Goal: Navigation & Orientation: Find specific page/section

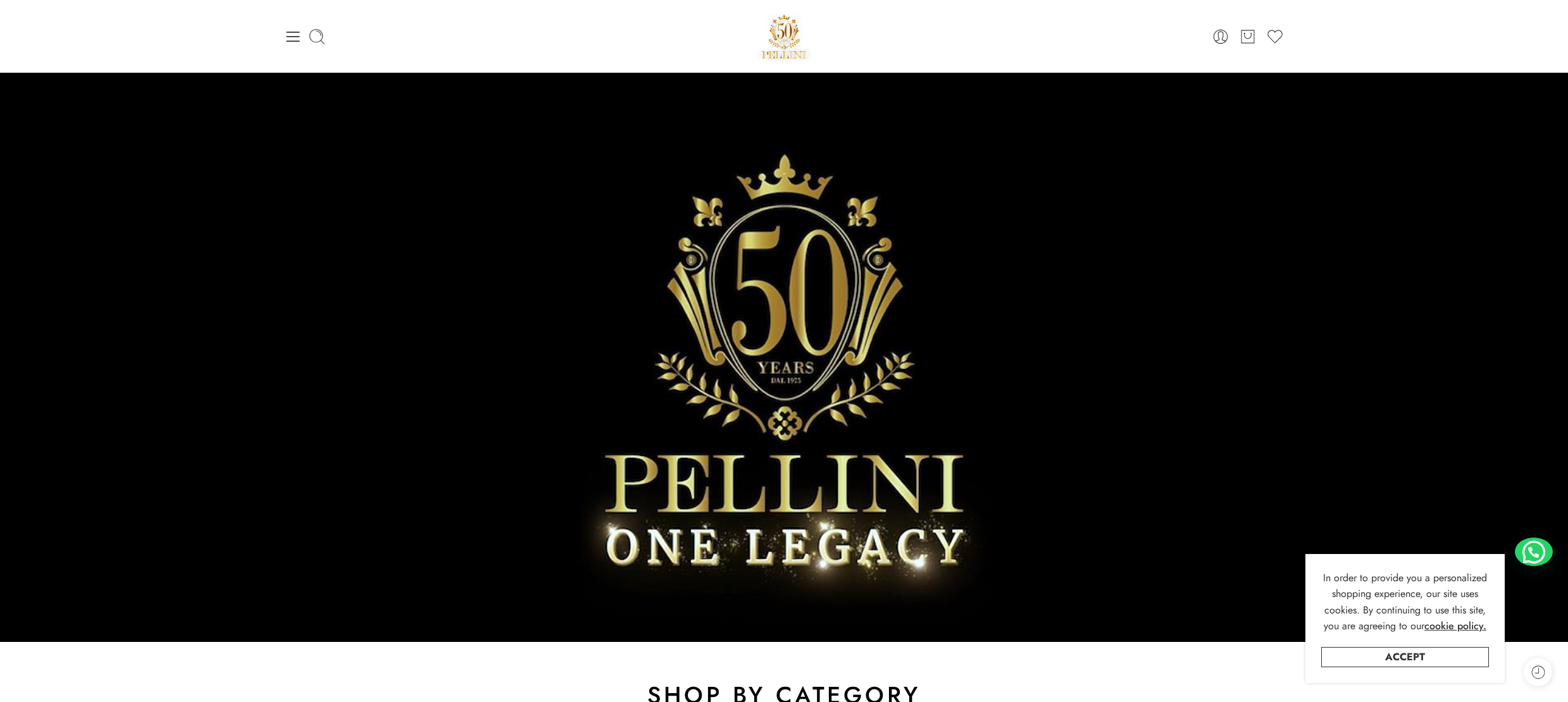
click at [292, 35] on icon at bounding box center [292, 36] width 17 height 17
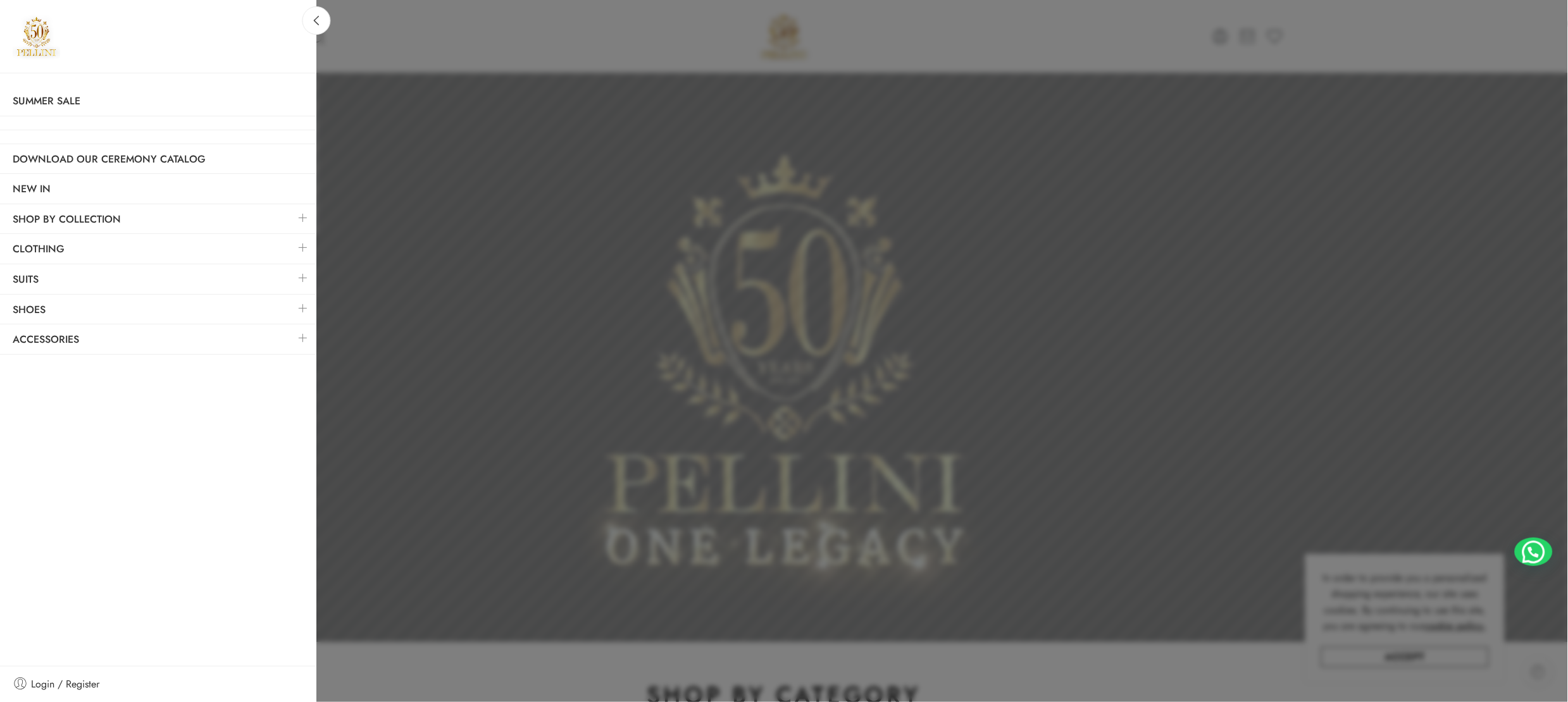
click at [303, 248] on link at bounding box center [303, 247] width 26 height 27
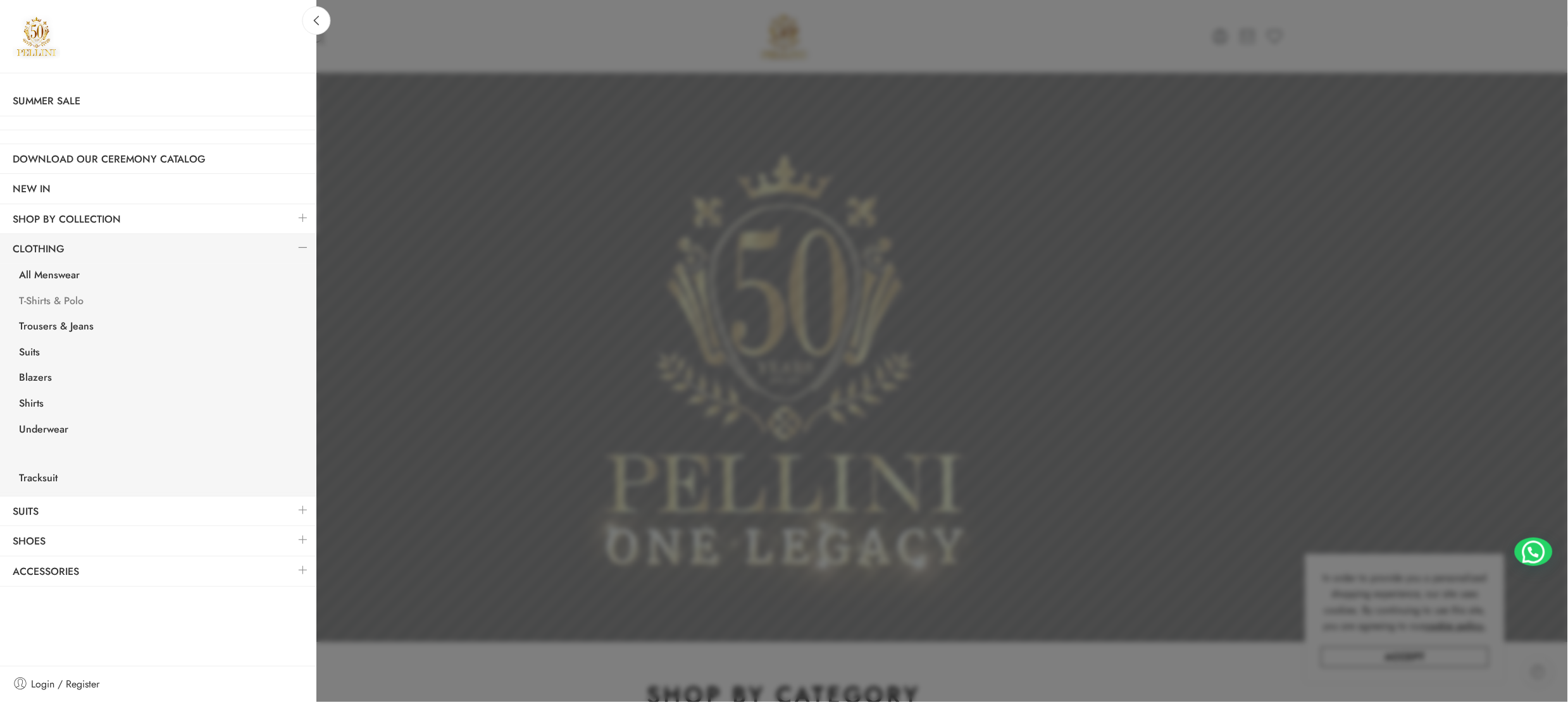
click at [55, 302] on link "T-Shirts & Polo" at bounding box center [161, 303] width 310 height 26
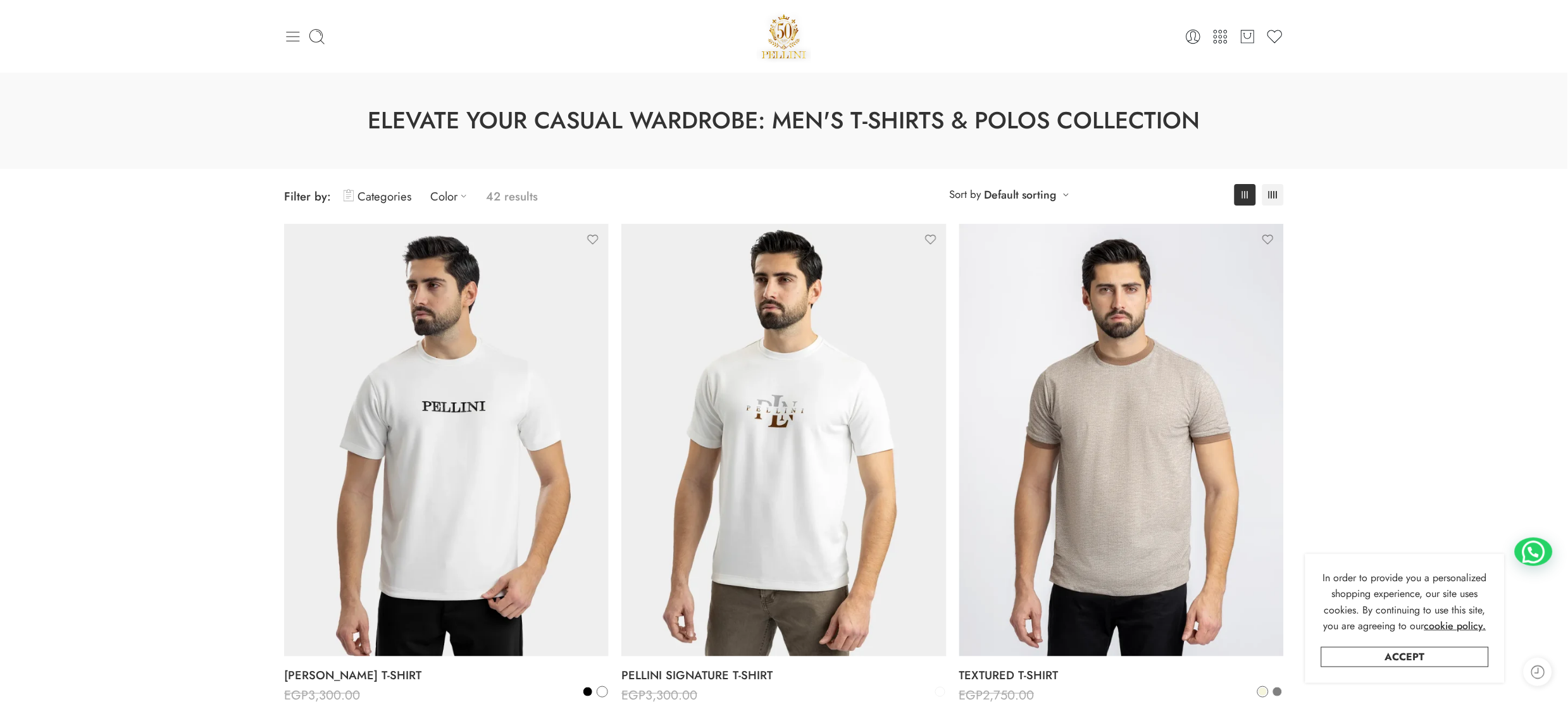
click at [290, 35] on icon at bounding box center [292, 36] width 17 height 17
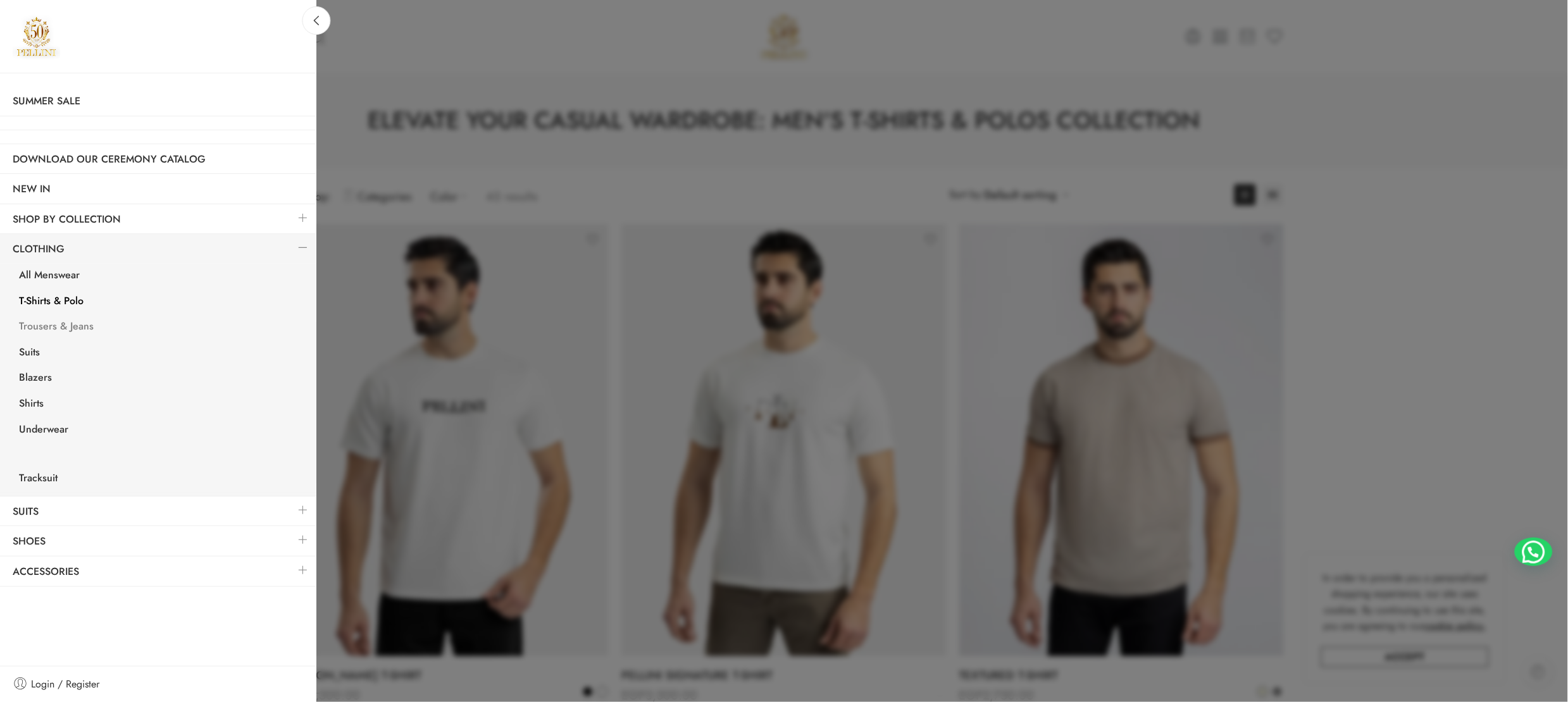
click at [55, 325] on link "Trousers & Jeans" at bounding box center [161, 327] width 310 height 26
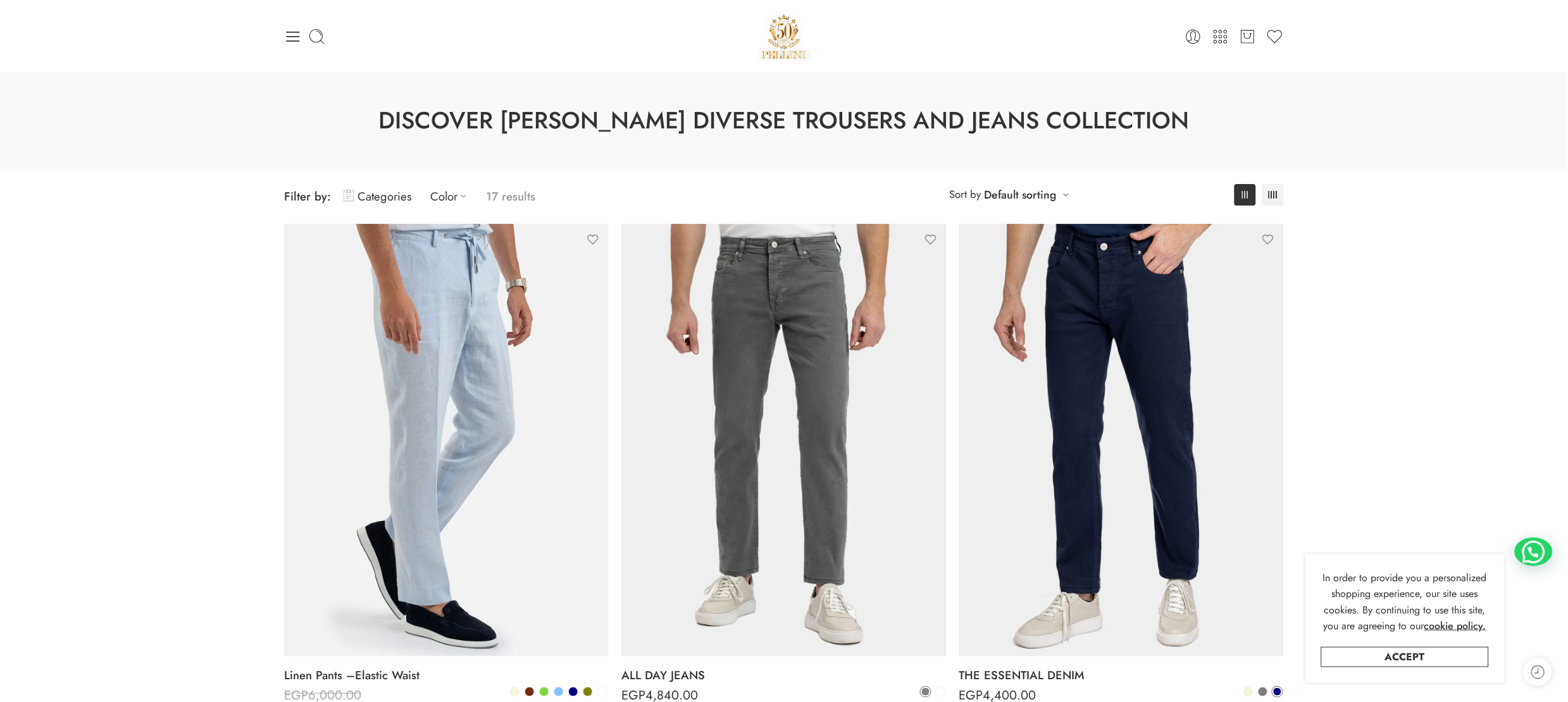
click at [136, 67] on div "0 Cart 0 Cart 0 Wishlist" at bounding box center [784, 36] width 1568 height 73
click at [288, 36] on icon at bounding box center [293, 36] width 14 height 10
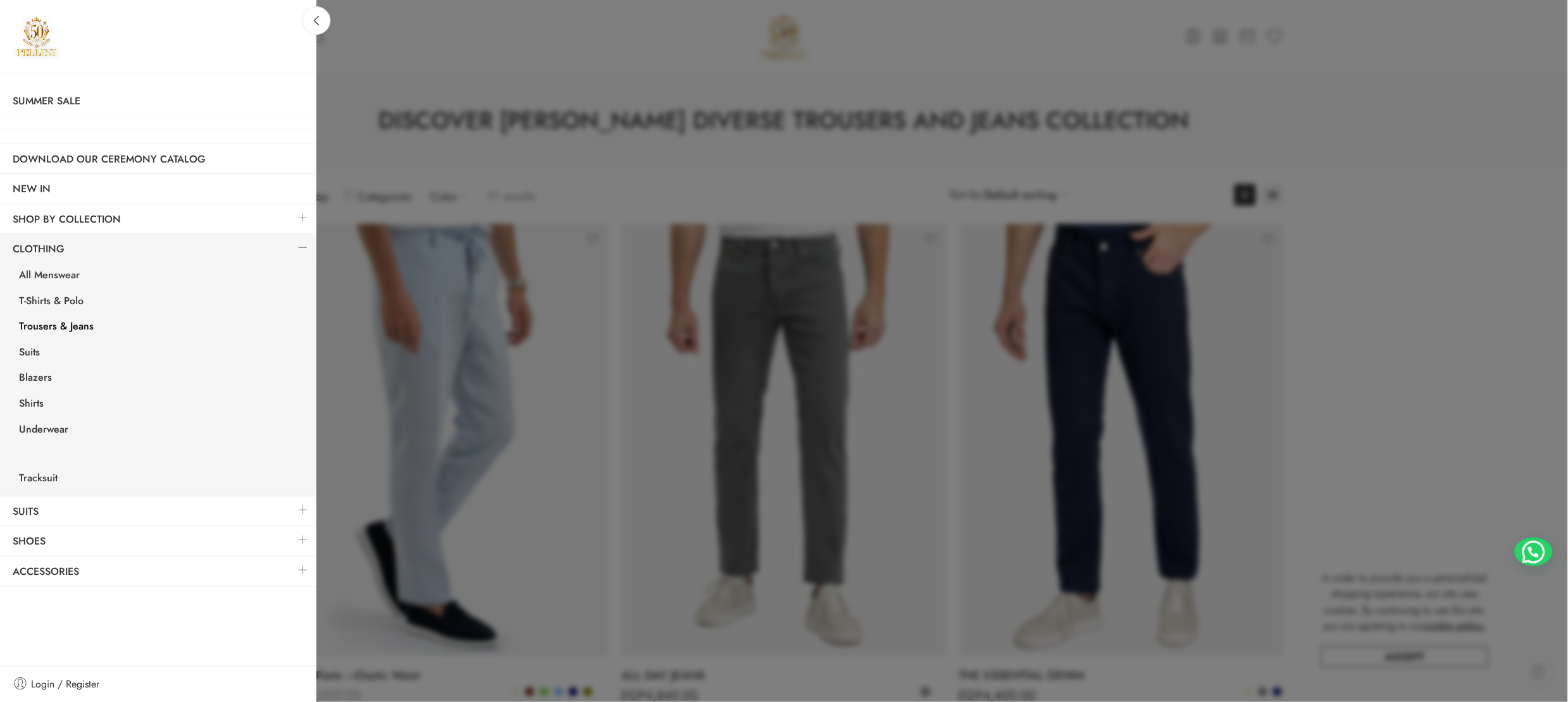
click at [303, 513] on link at bounding box center [303, 510] width 26 height 27
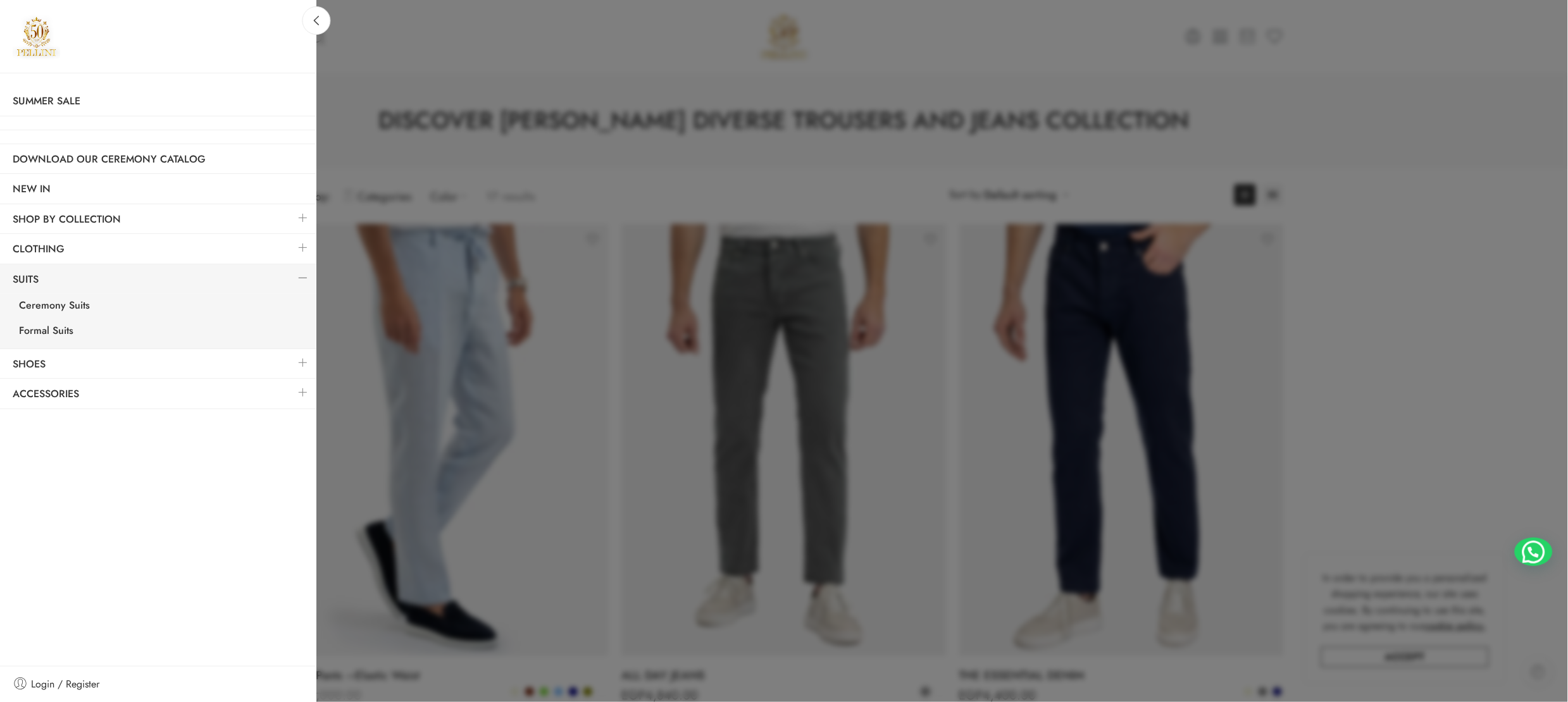
click at [299, 246] on link at bounding box center [303, 247] width 26 height 27
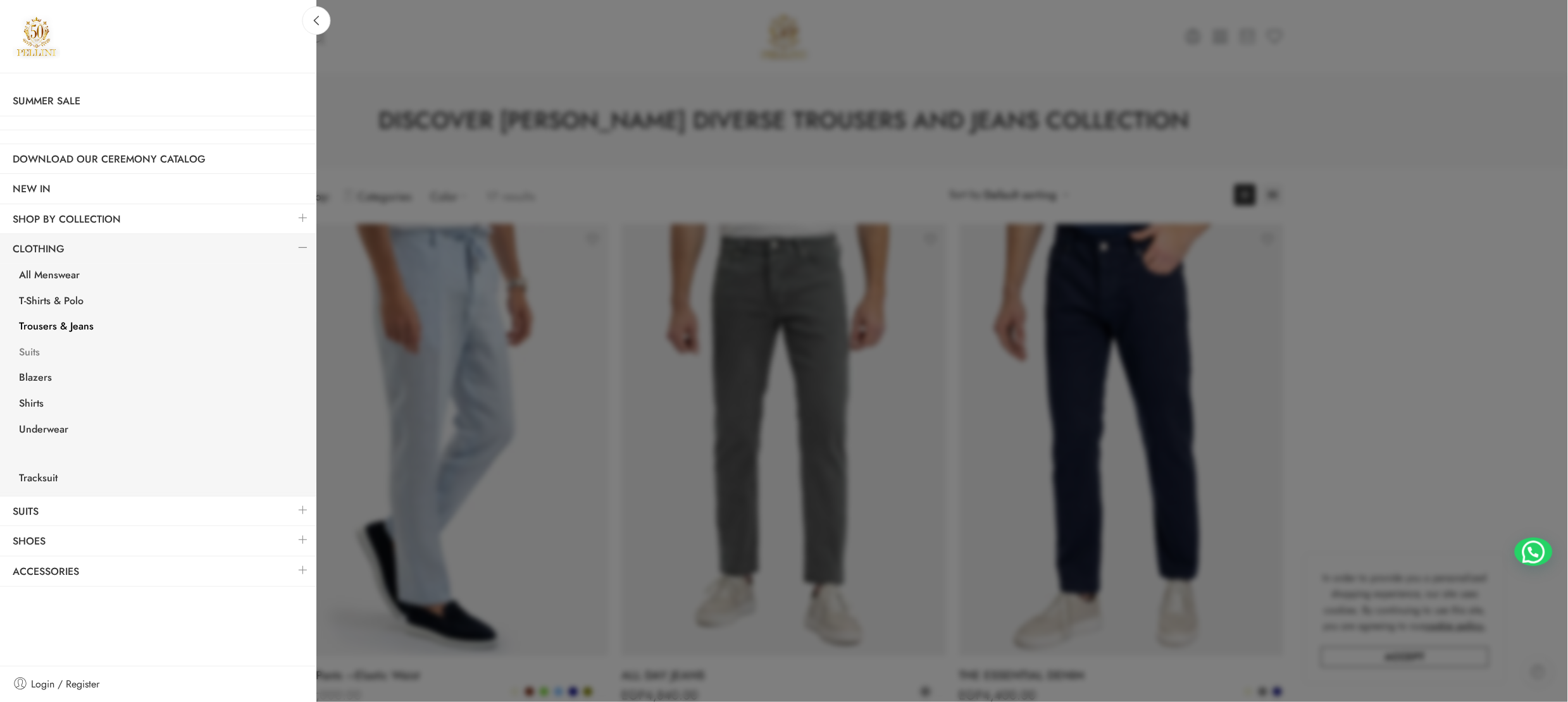
click at [30, 348] on link "Suits" at bounding box center [161, 354] width 310 height 26
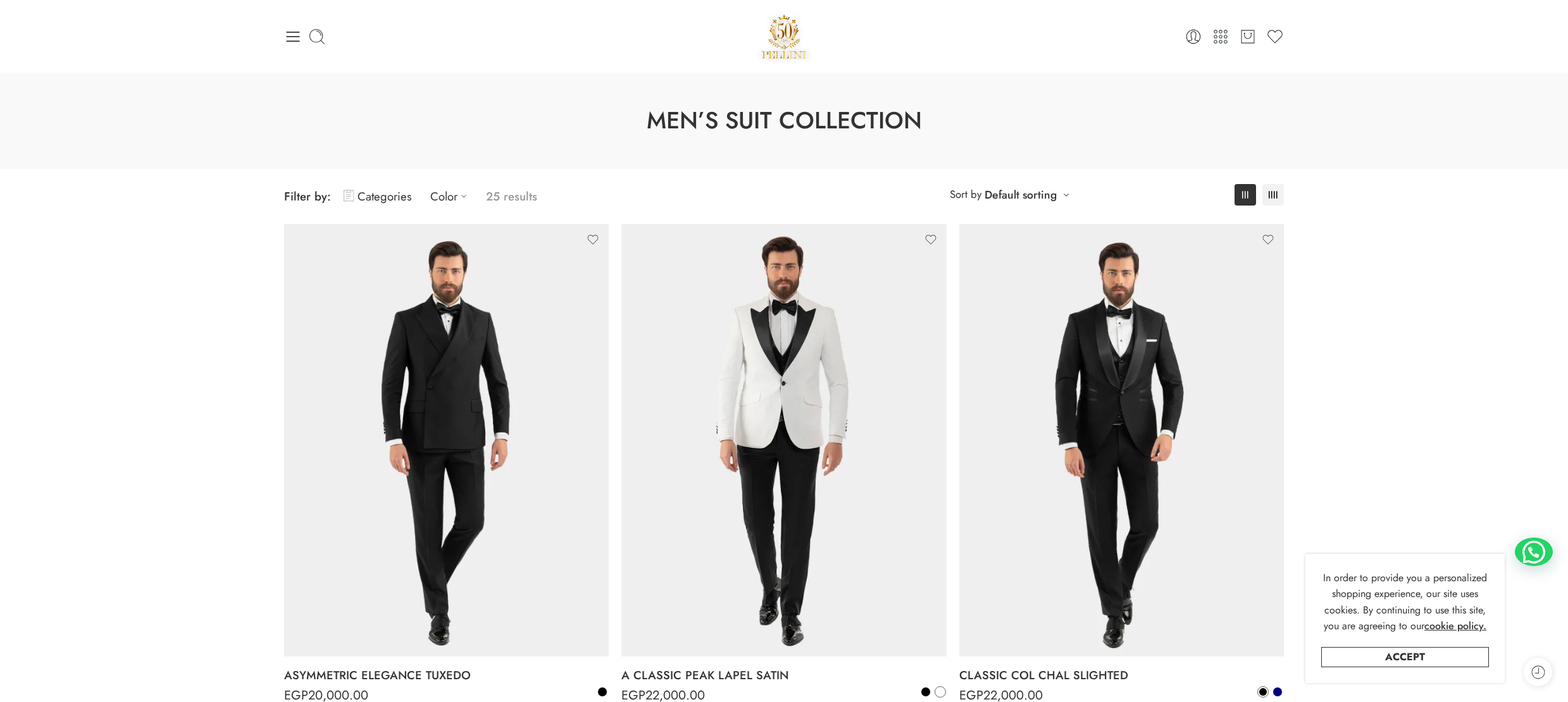
click at [286, 36] on icon at bounding box center [292, 36] width 17 height 17
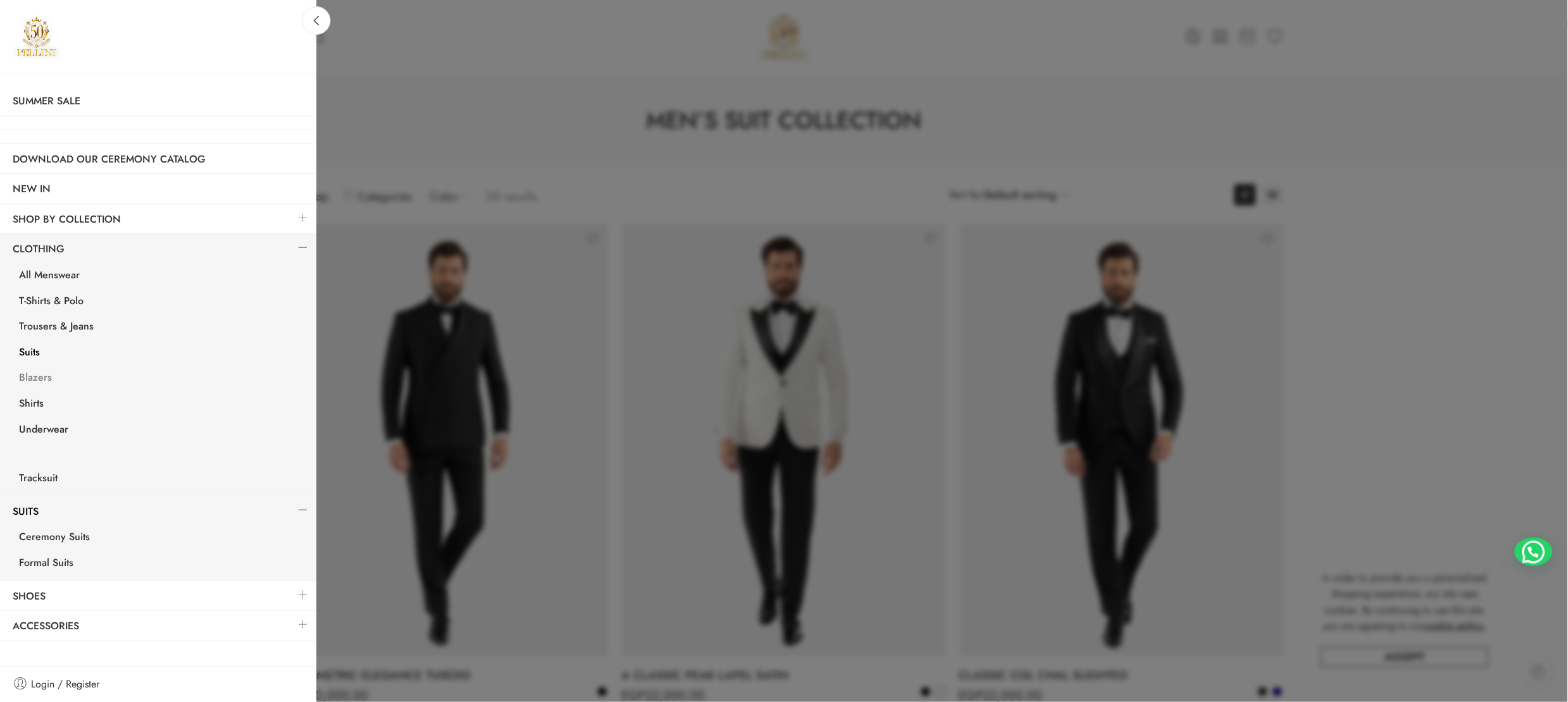
click at [35, 376] on link "Blazers" at bounding box center [161, 379] width 310 height 26
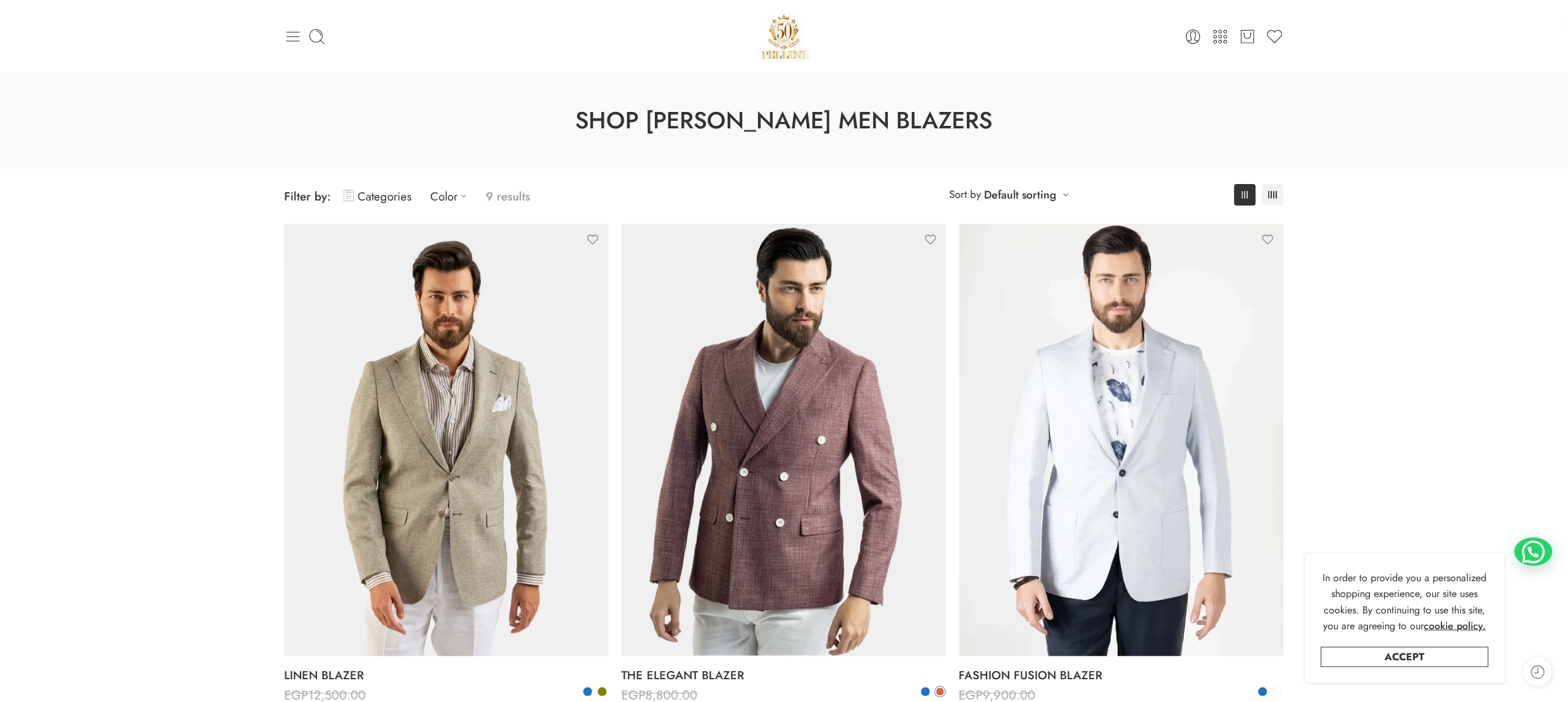
click at [291, 39] on icon at bounding box center [292, 36] width 17 height 17
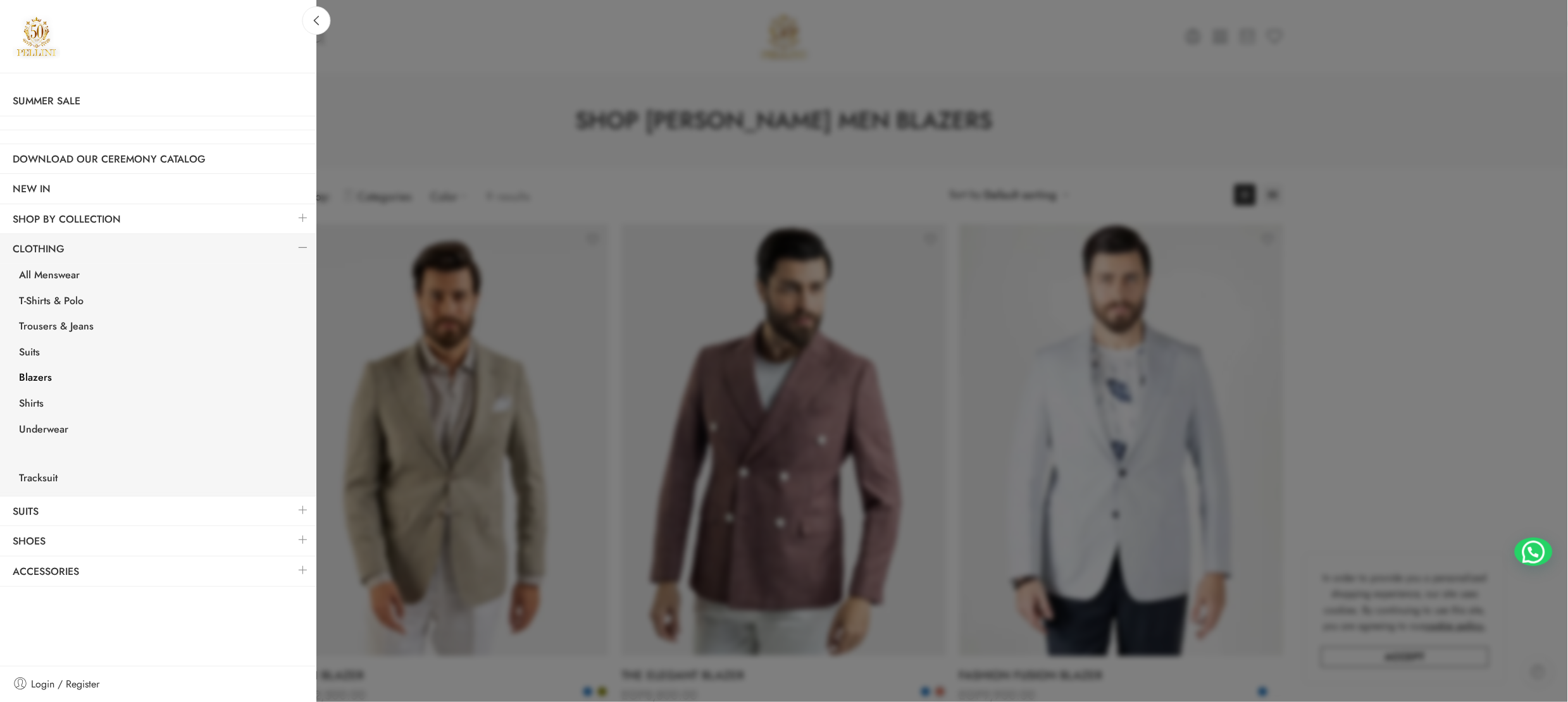
click at [303, 217] on link at bounding box center [303, 218] width 26 height 27
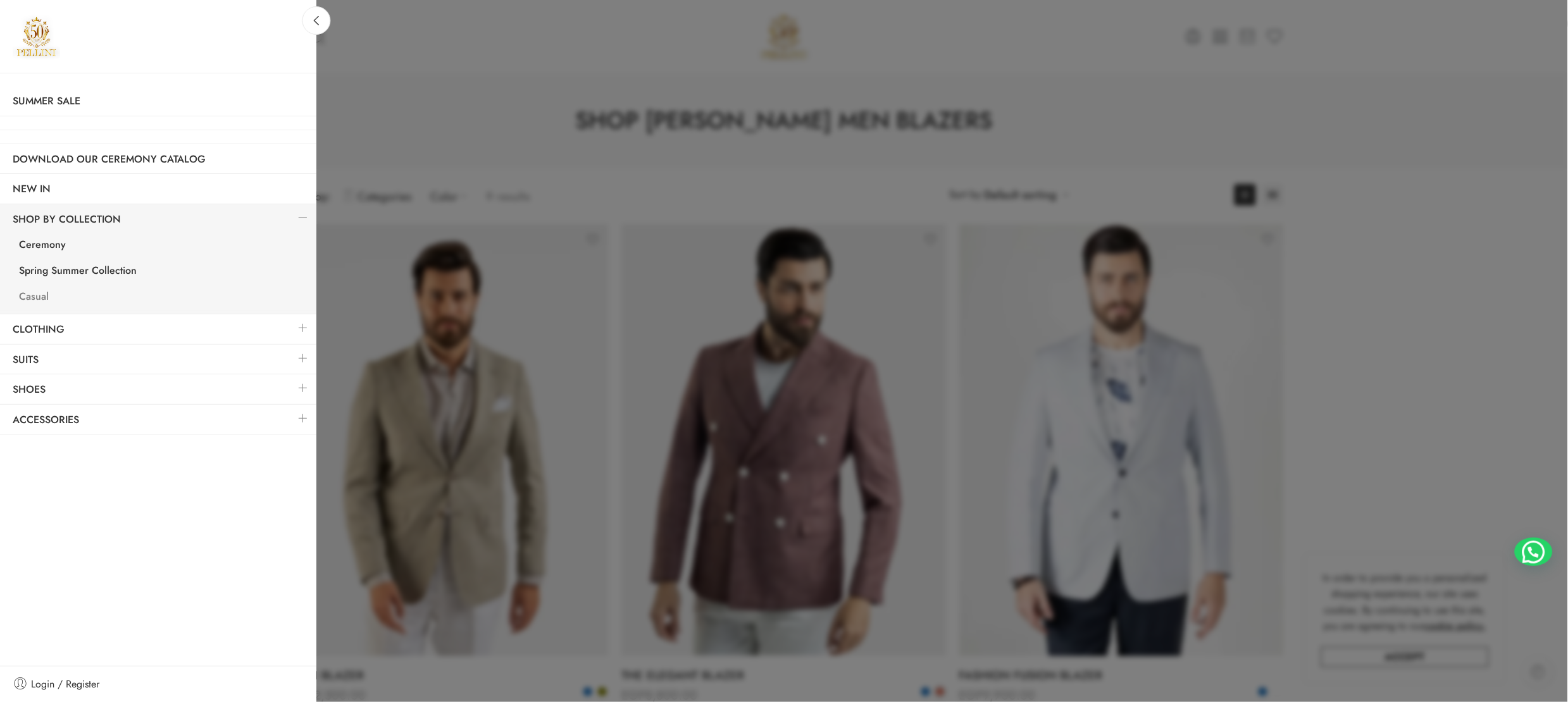
click at [32, 295] on link "Casual" at bounding box center [161, 298] width 310 height 26
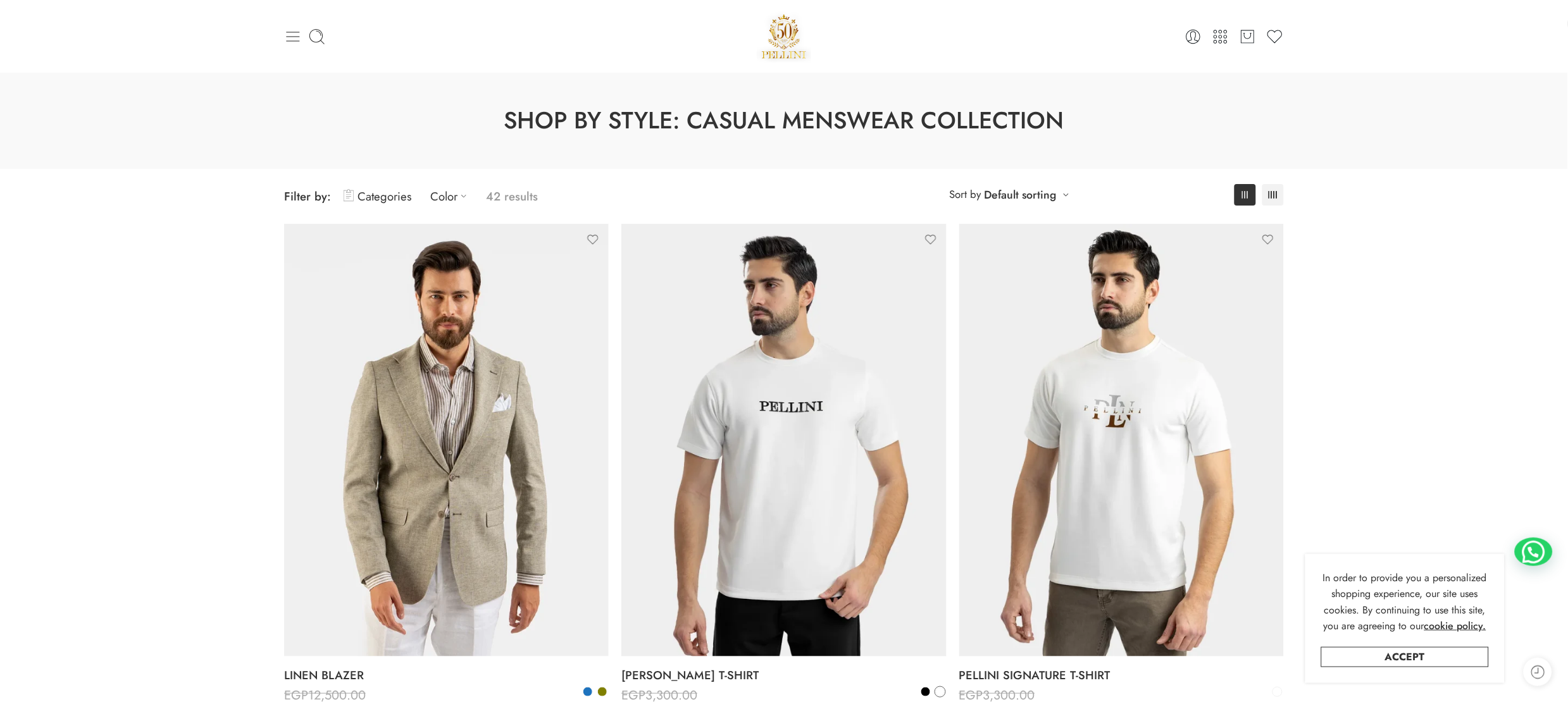
click at [284, 36] on icon at bounding box center [292, 36] width 17 height 17
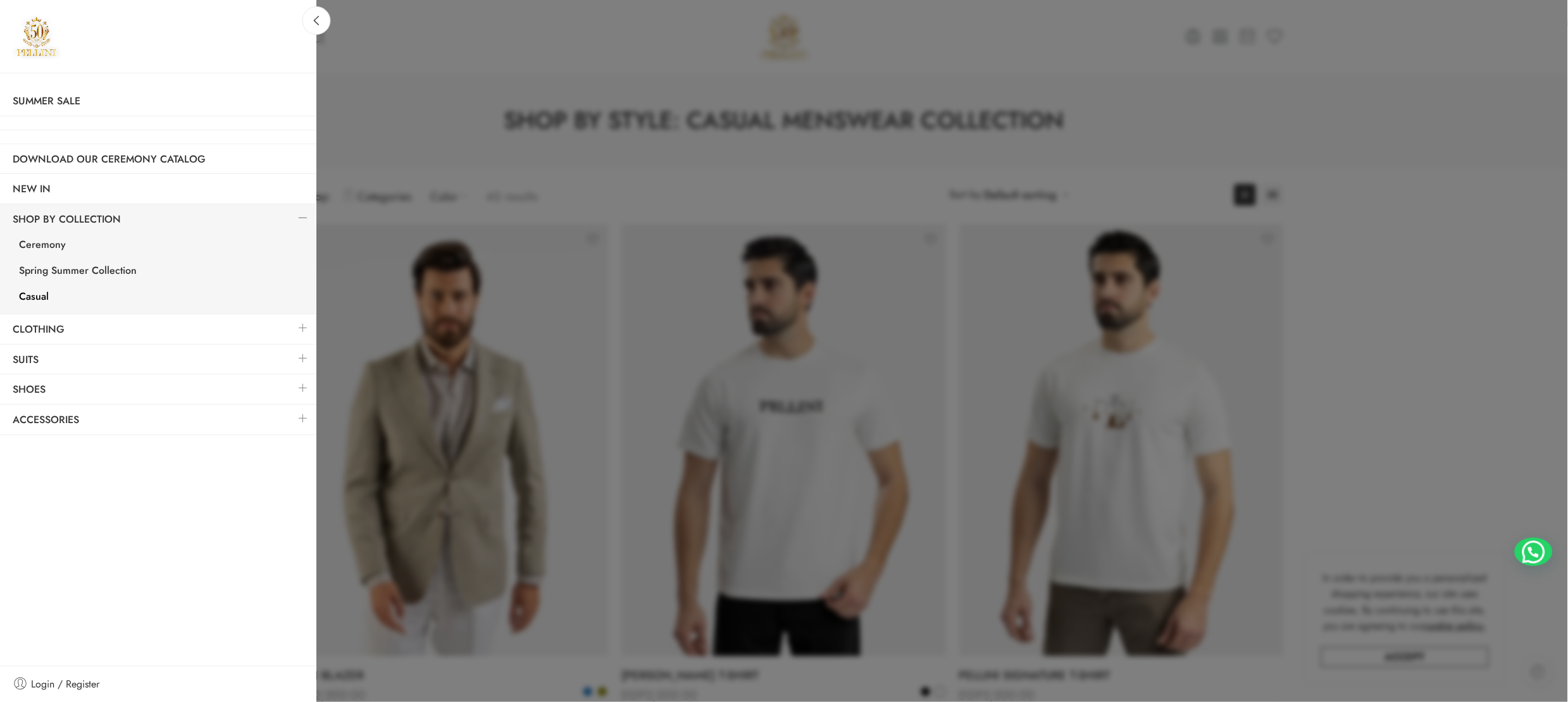
click at [302, 395] on link at bounding box center [303, 388] width 26 height 27
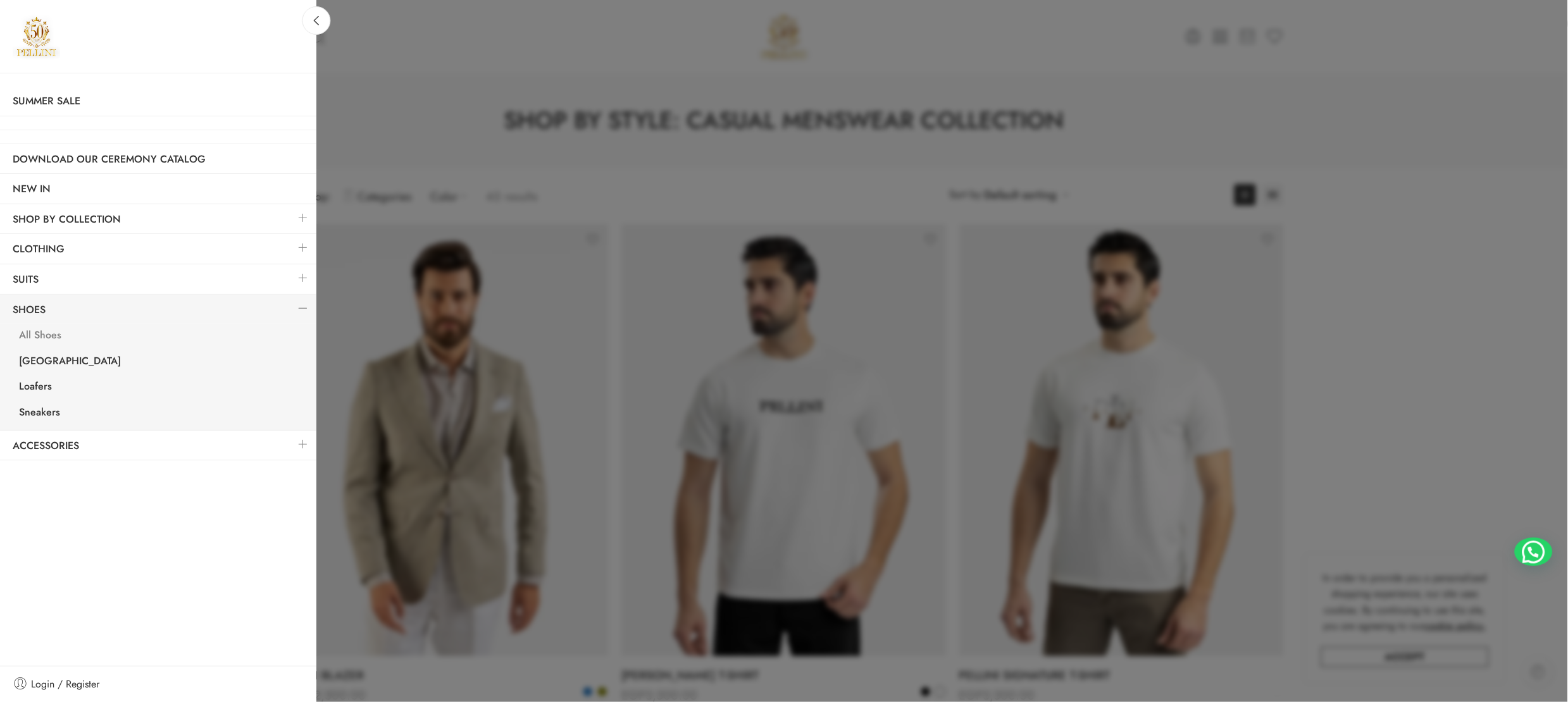
click at [43, 331] on link "All Shoes" at bounding box center [161, 336] width 310 height 26
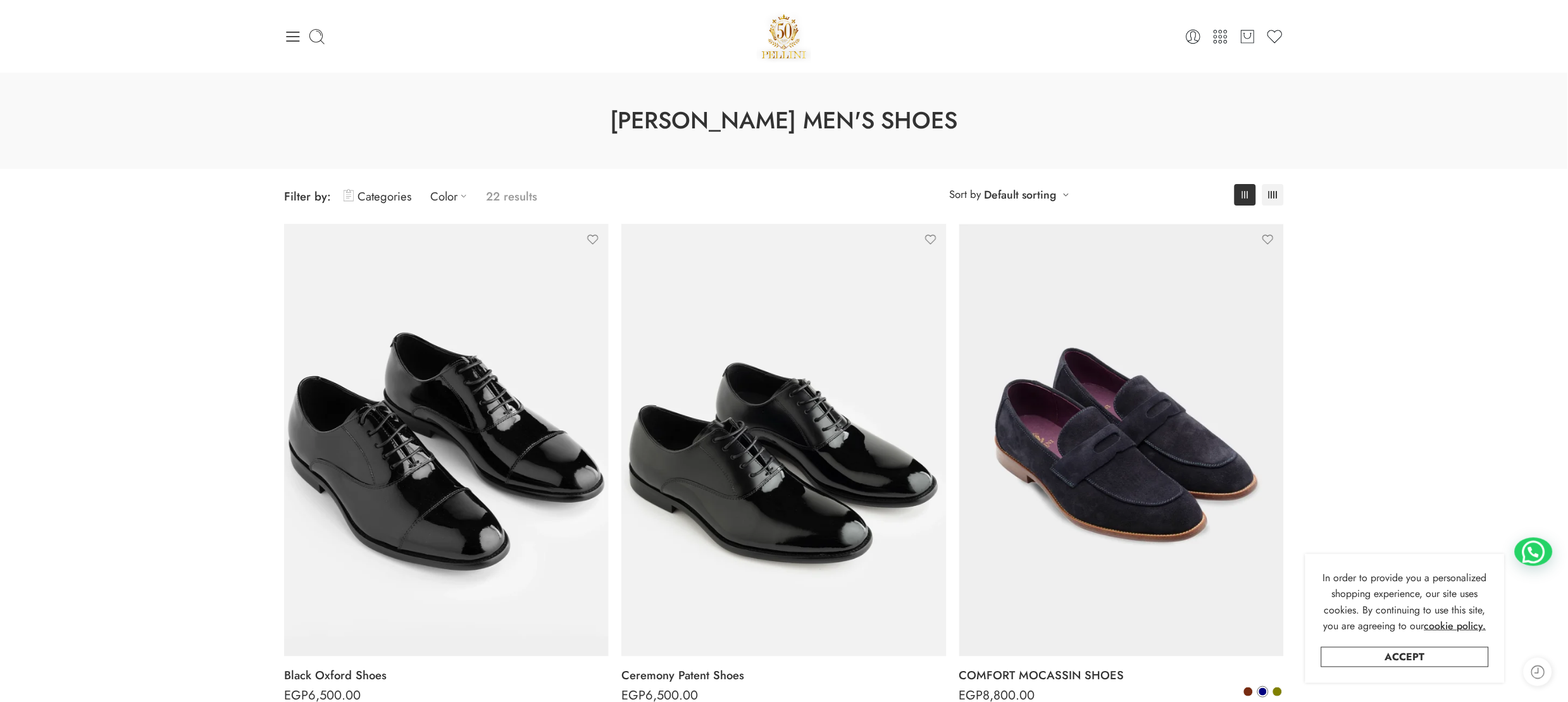
click at [292, 32] on icon at bounding box center [292, 36] width 17 height 17
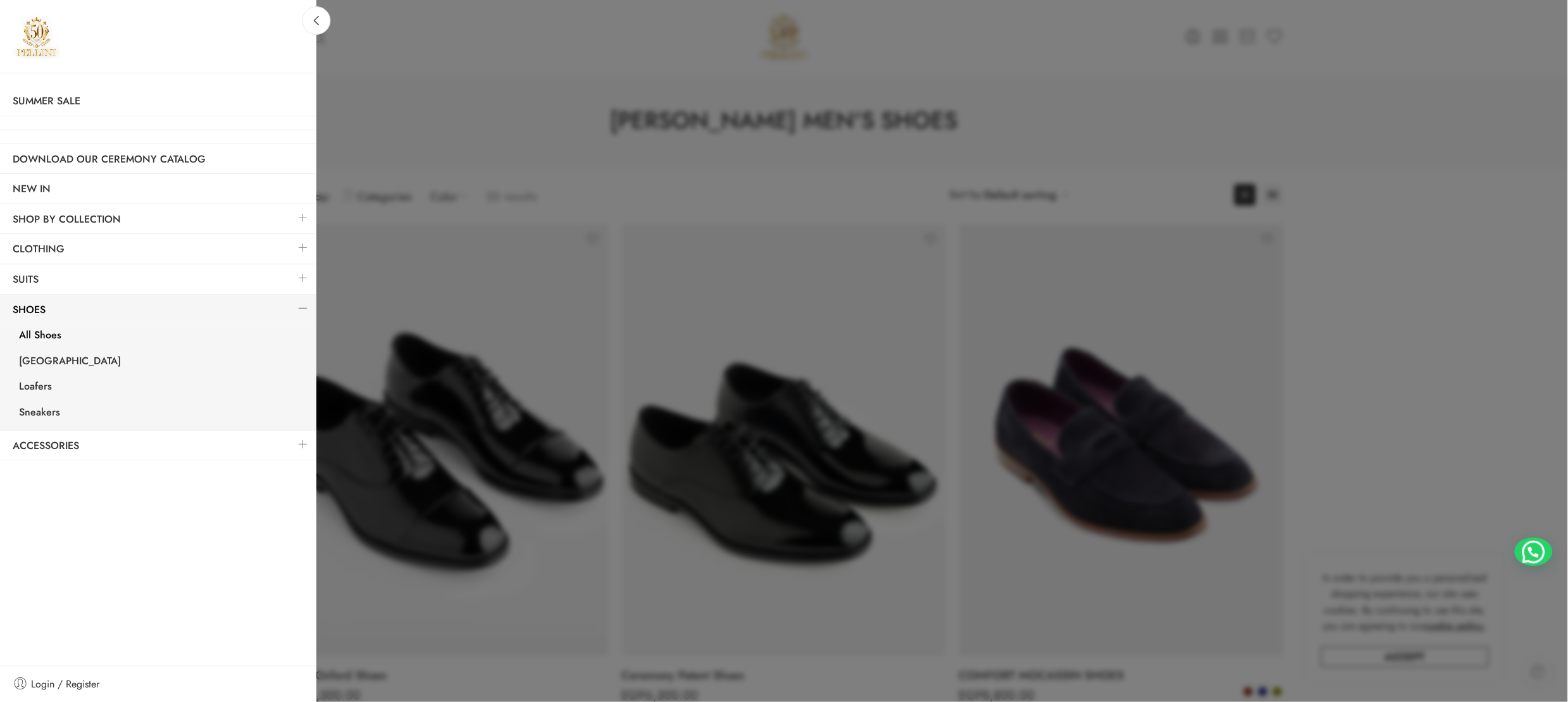
click at [303, 248] on link at bounding box center [303, 247] width 26 height 27
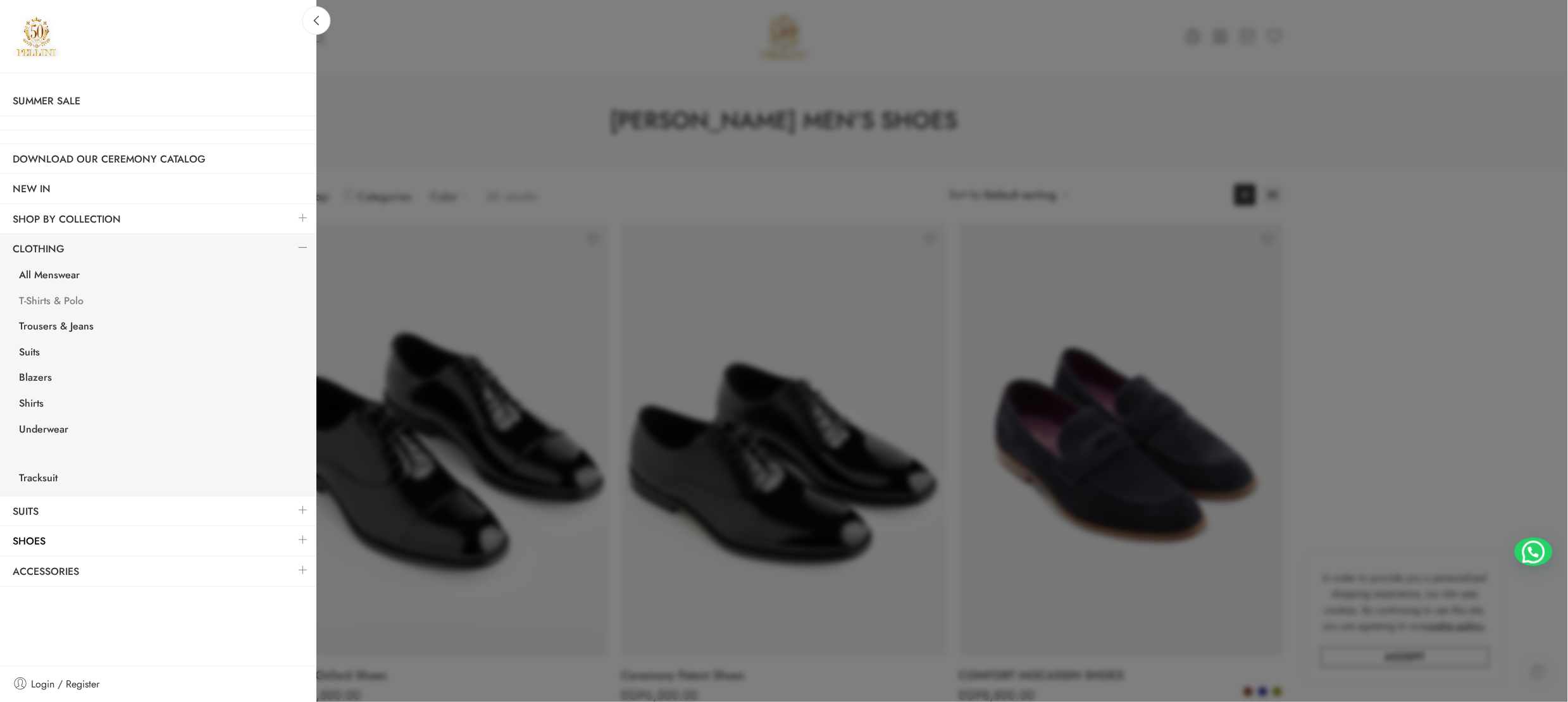
click at [59, 302] on link "T-Shirts & Polo" at bounding box center [161, 303] width 310 height 26
